Goal: Transaction & Acquisition: Purchase product/service

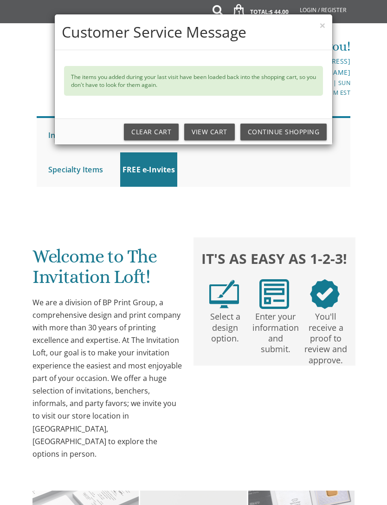
click at [321, 24] on button "×" at bounding box center [323, 25] width 6 height 10
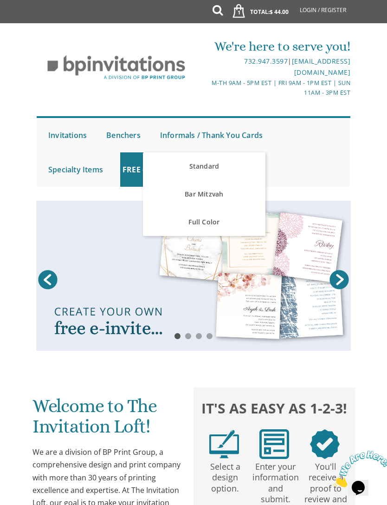
click at [226, 192] on link "Bar Mitzvah" at bounding box center [204, 194] width 122 height 28
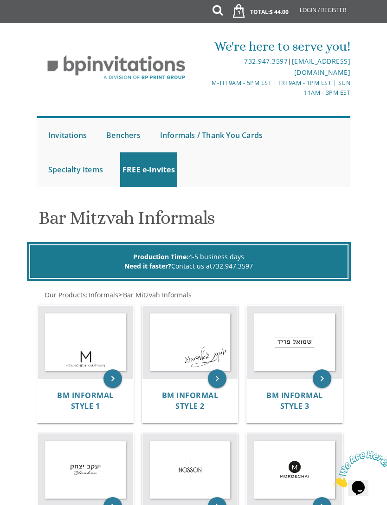
click at [68, 330] on img at bounding box center [86, 342] width 96 height 73
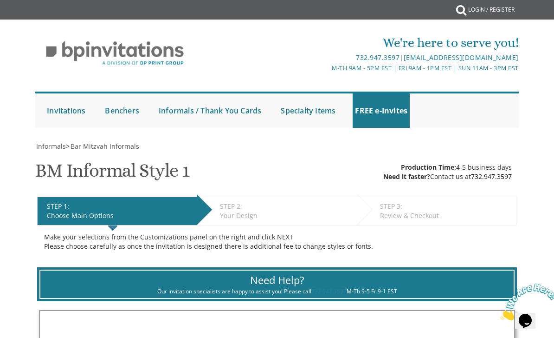
scroll to position [1, 0]
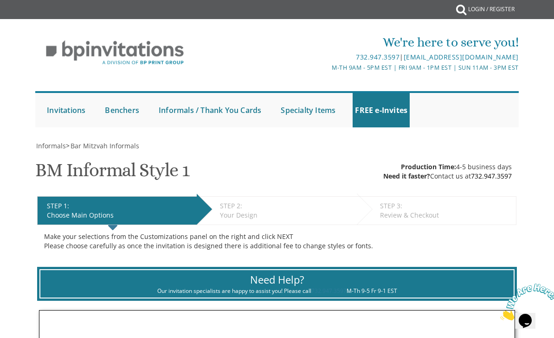
click at [0, 0] on link "Standard" at bounding box center [0, 0] width 0 height 0
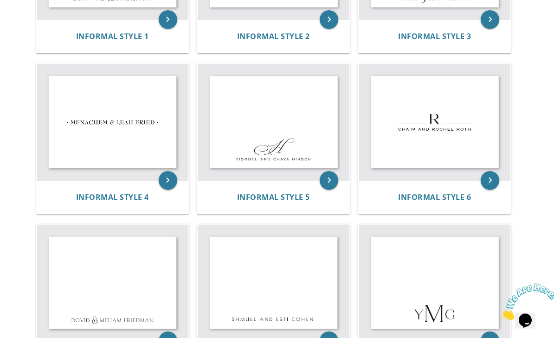
scroll to position [347, 0]
click at [400, 114] on img at bounding box center [435, 122] width 152 height 116
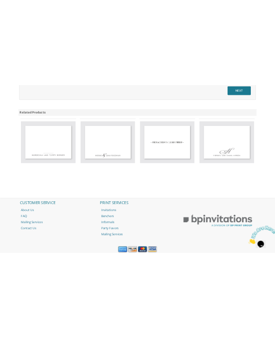
scroll to position [1753, 0]
